Goal: Find specific page/section: Find specific page/section

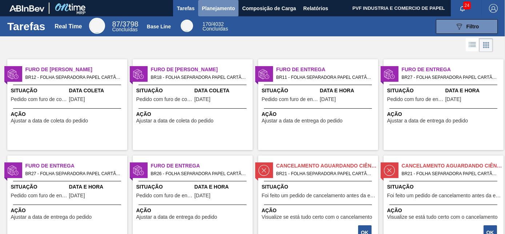
click at [219, 8] on span "Planejamento" at bounding box center [218, 8] width 33 height 9
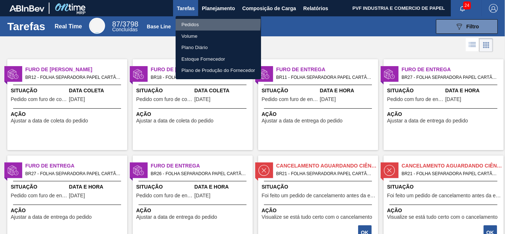
click at [186, 22] on li "Pedidos" at bounding box center [218, 25] width 85 height 12
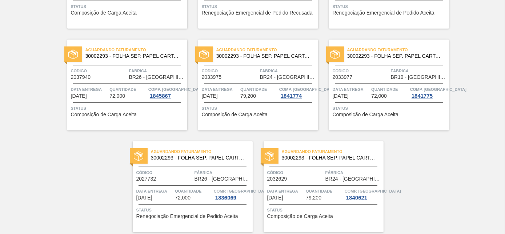
scroll to position [1577, 0]
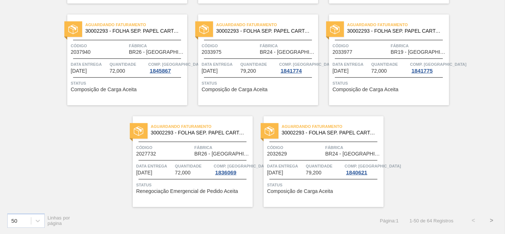
click at [489, 217] on button ">" at bounding box center [491, 221] width 18 height 18
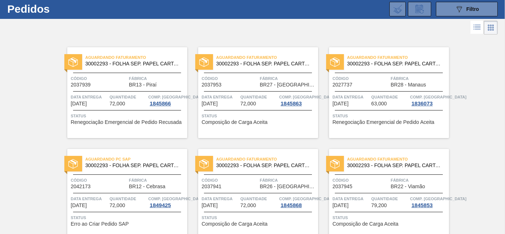
scroll to position [0, 0]
